Goal: Information Seeking & Learning: Learn about a topic

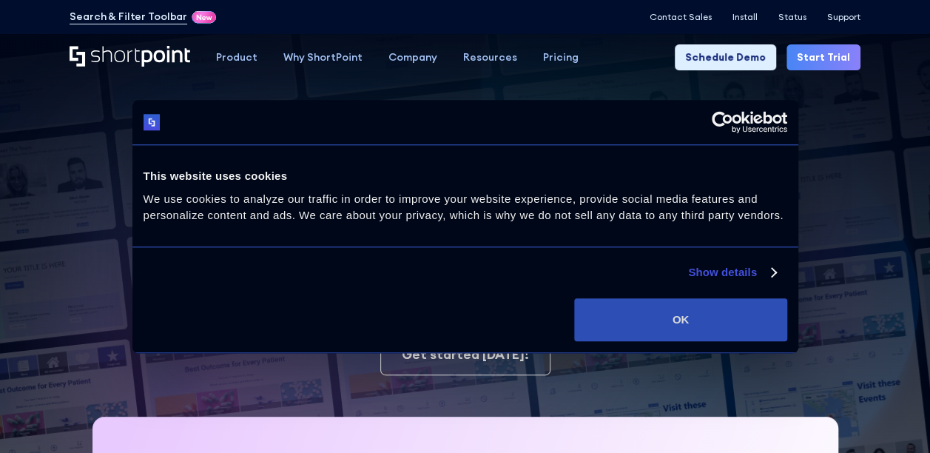
click at [663, 316] on button "OK" at bounding box center [680, 319] width 212 height 43
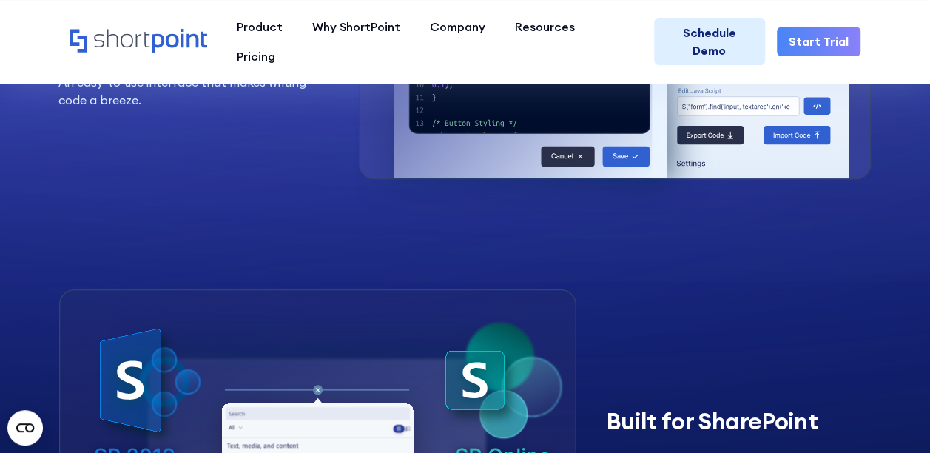
scroll to position [2232, 0]
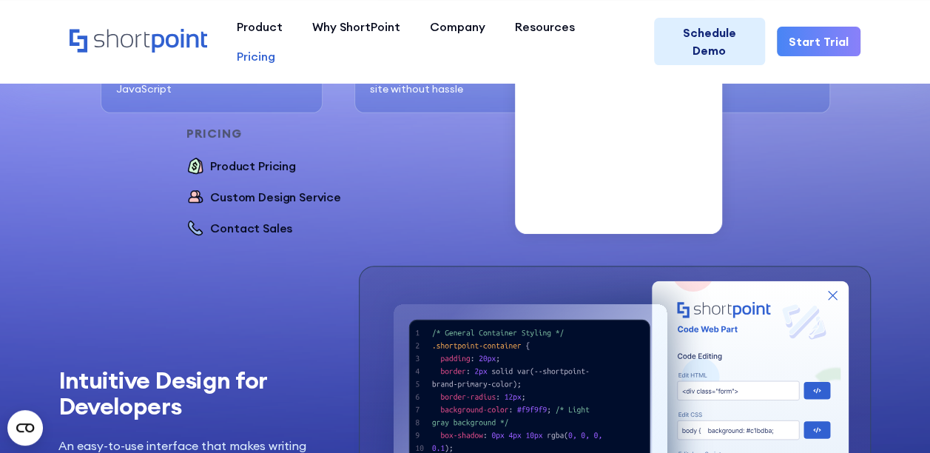
click at [275, 47] on div "Pricing" at bounding box center [256, 56] width 38 height 18
click at [296, 157] on div "Product Pricing" at bounding box center [253, 166] width 86 height 18
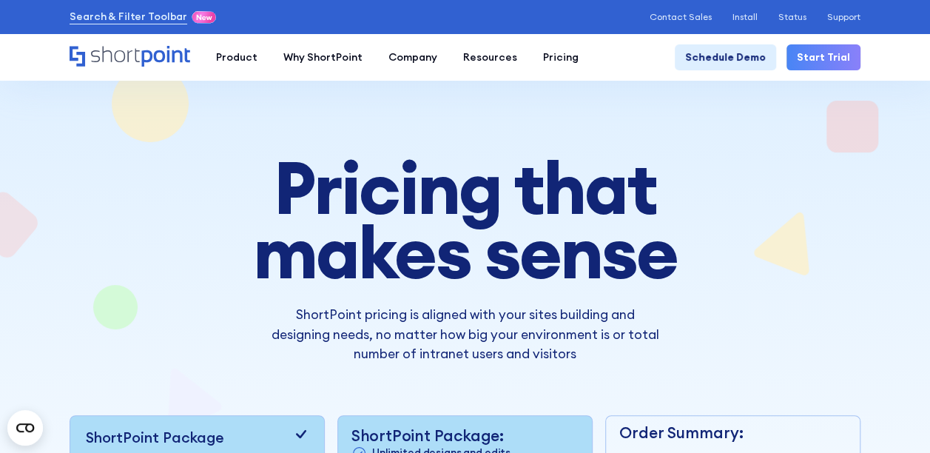
scroll to position [296, 0]
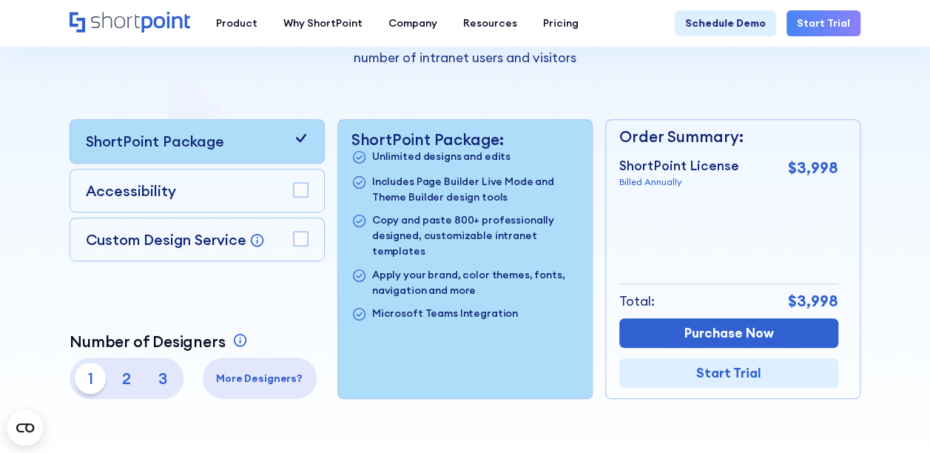
click at [164, 374] on p "3" at bounding box center [162, 378] width 31 height 31
click at [123, 375] on p "2" at bounding box center [126, 378] width 31 height 31
click at [92, 385] on p "1" at bounding box center [90, 378] width 31 height 31
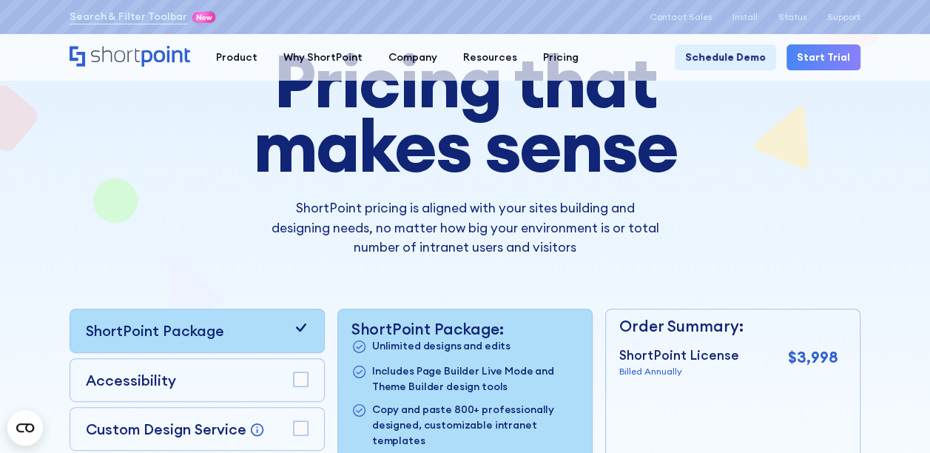
scroll to position [0, 0]
